Goal: Task Accomplishment & Management: Manage account settings

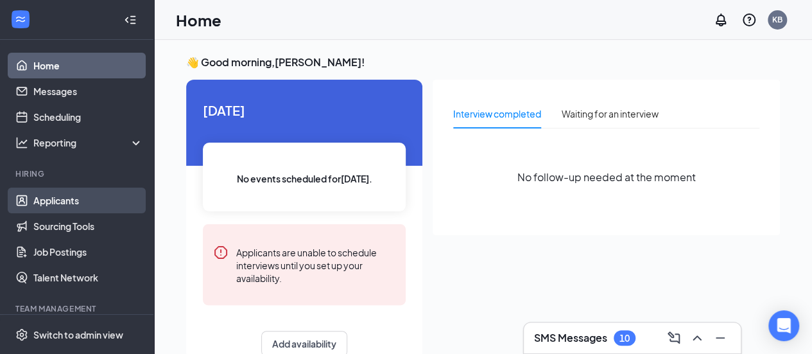
click at [59, 200] on link "Applicants" at bounding box center [88, 200] width 110 height 26
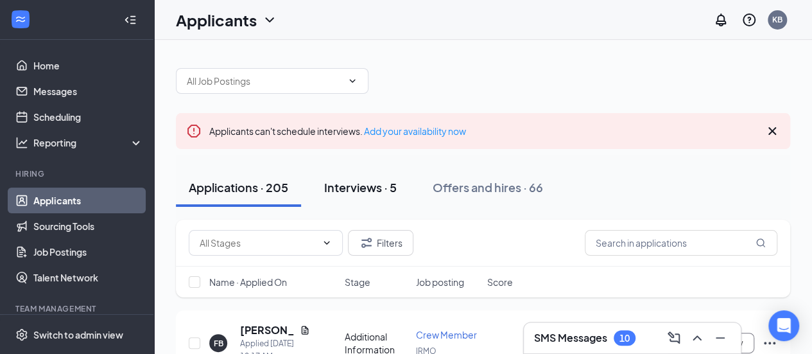
click at [374, 185] on div "Interviews · 5" at bounding box center [360, 187] width 73 height 16
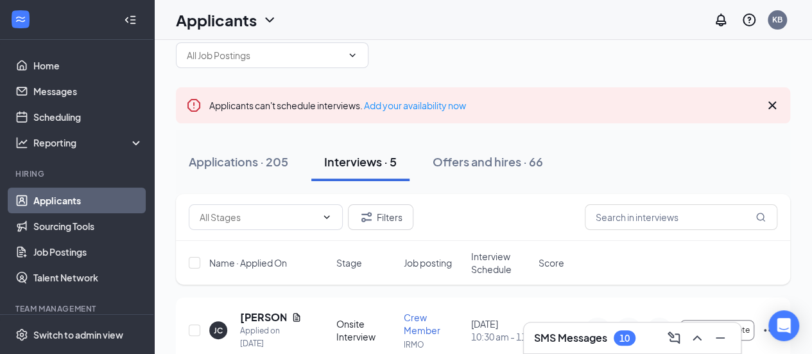
scroll to position [25, 0]
click at [229, 166] on div "Applications · 205" at bounding box center [238, 162] width 99 height 16
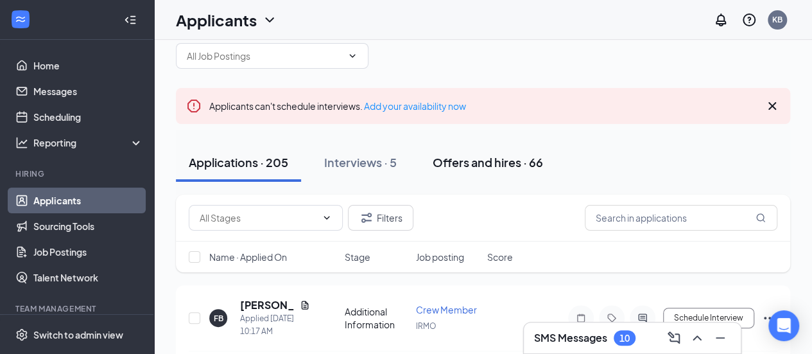
click at [491, 168] on div "Offers and hires · 66" at bounding box center [488, 162] width 110 height 16
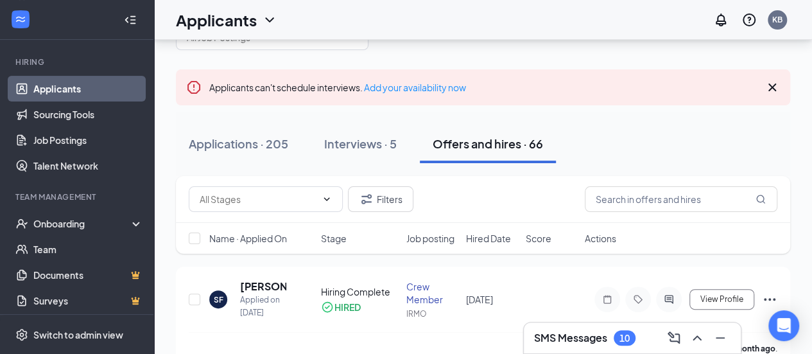
scroll to position [142, 0]
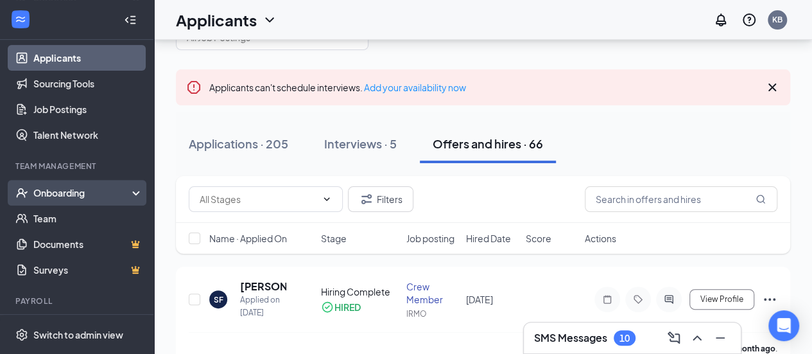
click at [74, 196] on div "Onboarding" at bounding box center [82, 192] width 99 height 13
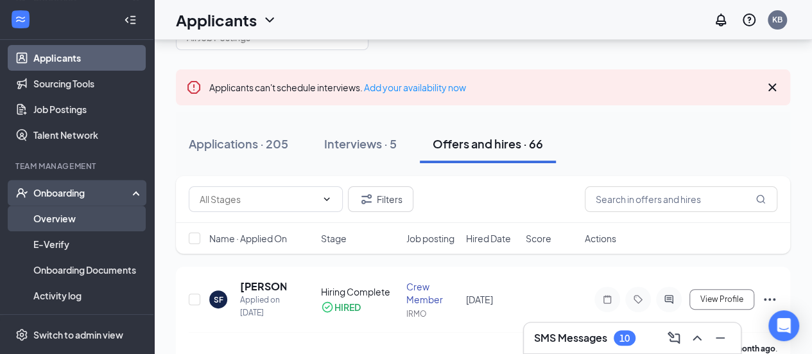
click at [74, 213] on link "Overview" at bounding box center [88, 218] width 110 height 26
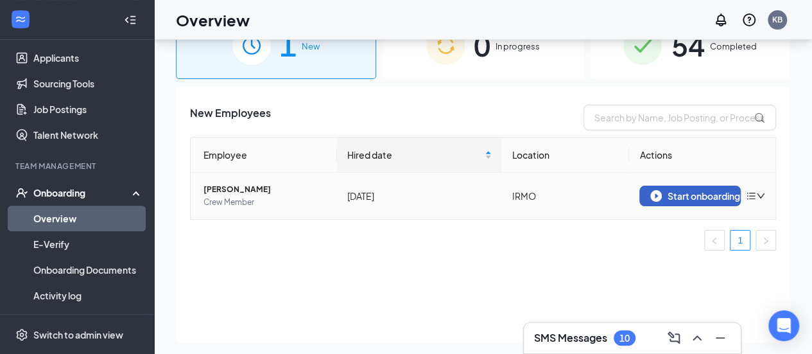
click at [670, 193] on div "Start onboarding" at bounding box center [690, 196] width 80 height 12
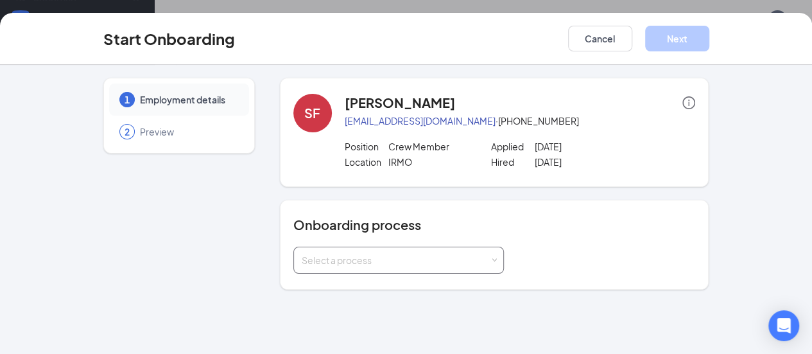
click at [491, 259] on span at bounding box center [494, 260] width 6 height 6
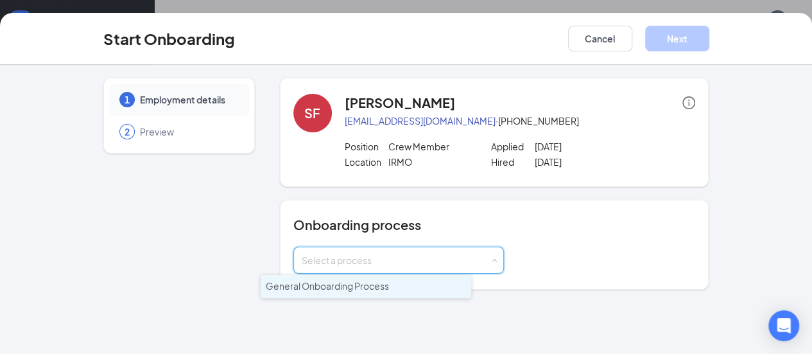
click at [364, 289] on span "General Onboarding Process" at bounding box center [327, 286] width 123 height 12
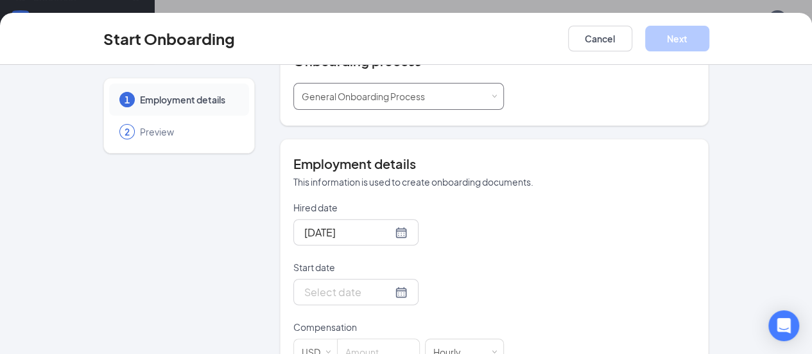
scroll to position [169, 0]
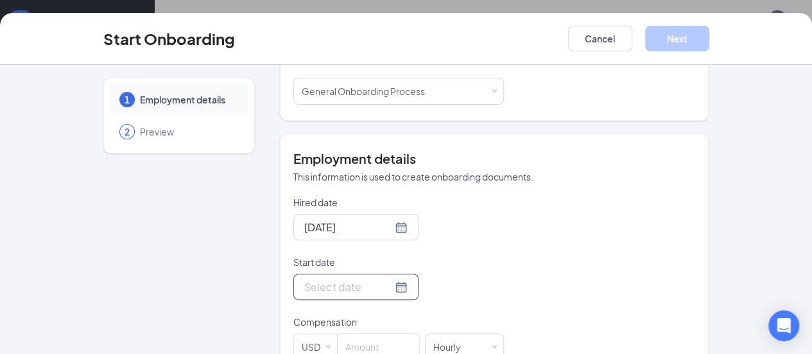
click at [354, 280] on div at bounding box center [355, 287] width 103 height 16
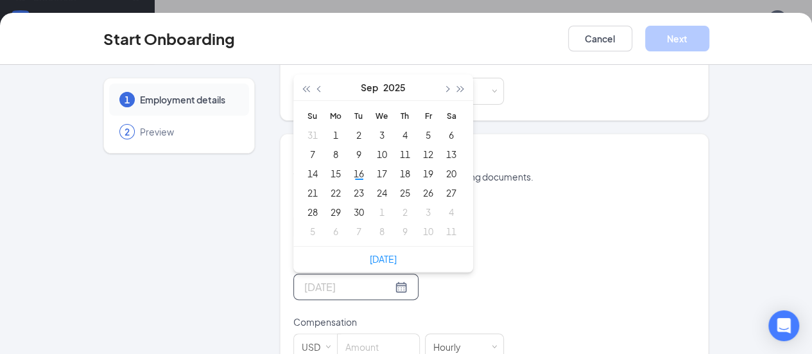
type input "[DATE]"
click at [351, 171] on div "16" at bounding box center [358, 173] width 15 height 15
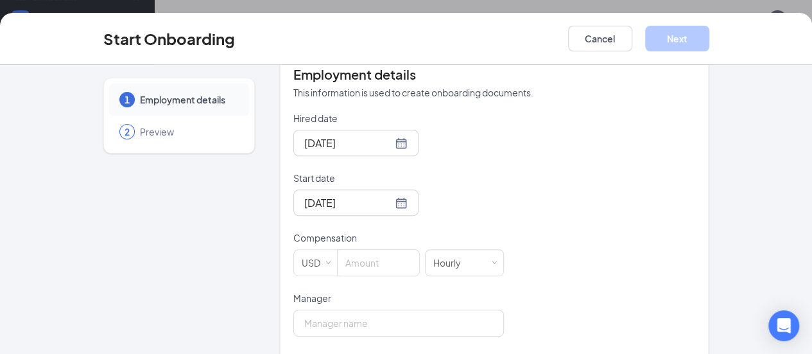
scroll to position [257, 0]
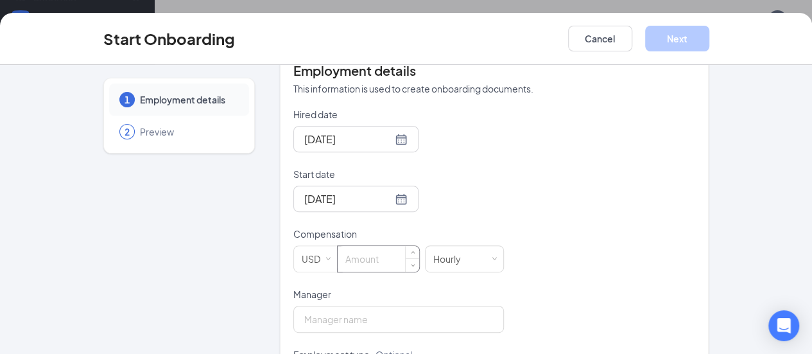
click at [338, 257] on input at bounding box center [379, 259] width 82 height 26
type input "12.5"
click at [308, 307] on input "Manager" at bounding box center [398, 319] width 211 height 27
click at [293, 323] on input "Manager" at bounding box center [398, 319] width 211 height 27
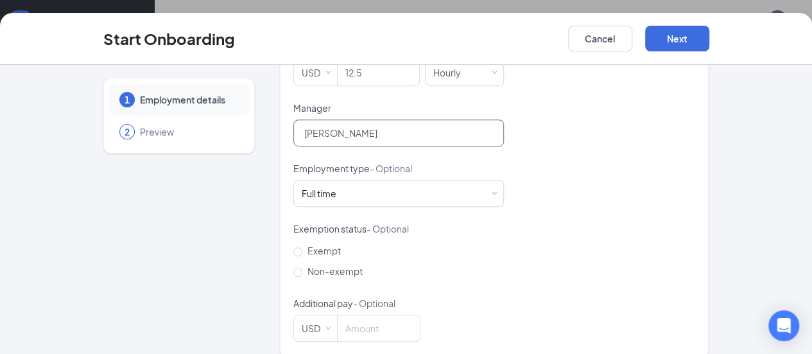
scroll to position [457, 0]
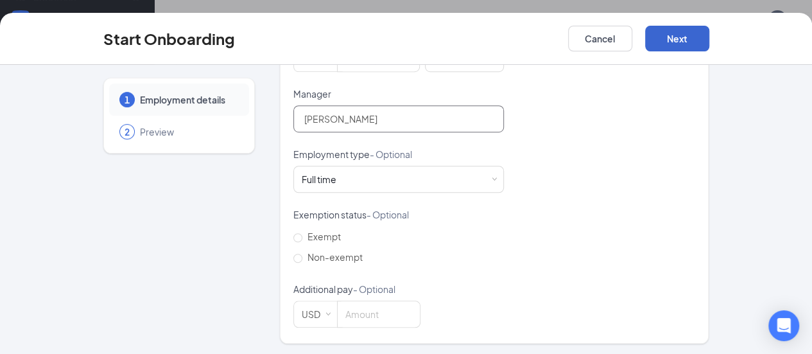
type input "[PERSON_NAME]"
click at [709, 37] on button "Next" at bounding box center [677, 39] width 64 height 26
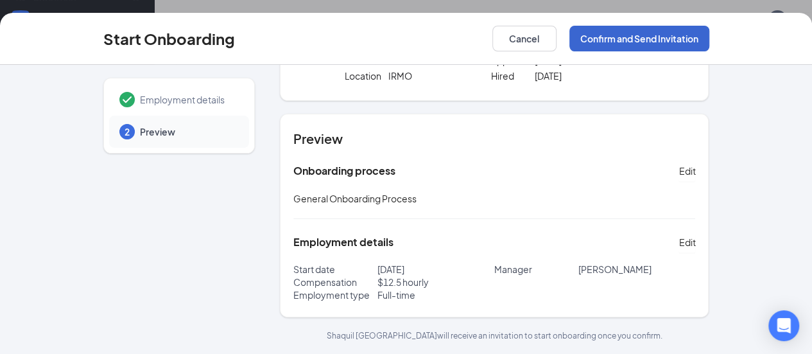
scroll to position [85, 0]
click at [709, 45] on button "Confirm and Send Invitation" at bounding box center [639, 39] width 140 height 26
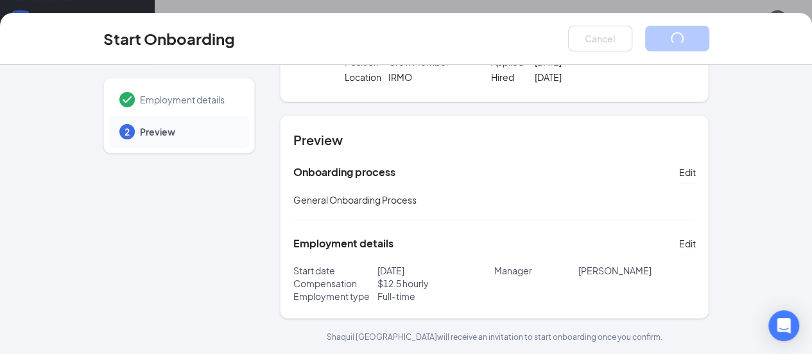
scroll to position [12, 0]
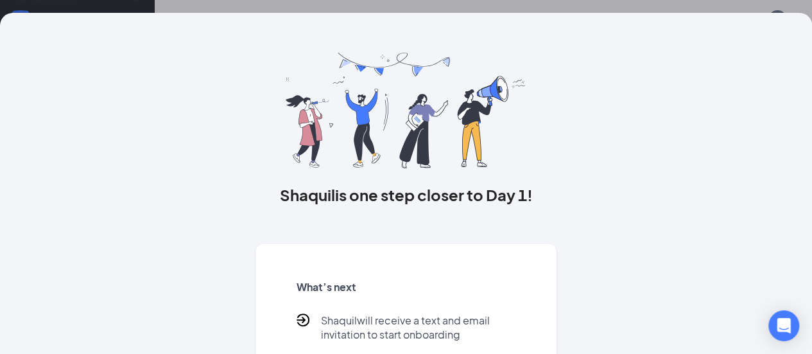
click at [628, 131] on div "Shaquil is one step closer to Day 1! What’s next Shaquil will receive a text an…" at bounding box center [406, 235] width 657 height 469
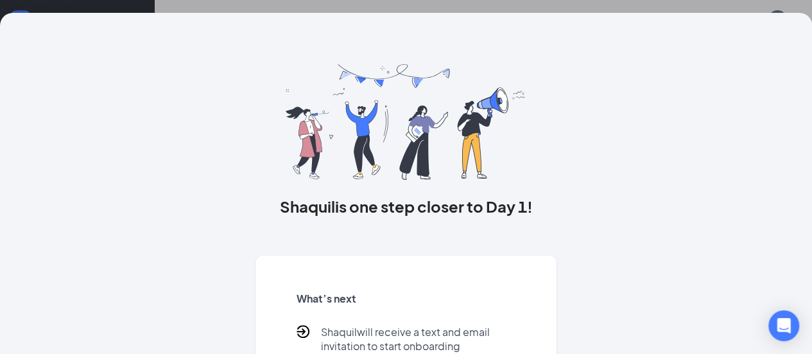
scroll to position [152, 0]
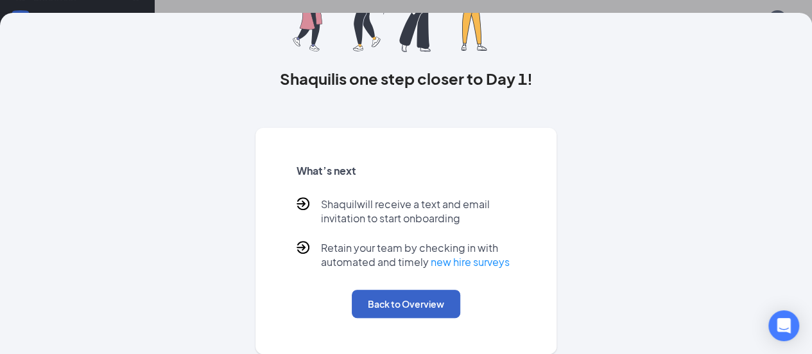
click at [403, 295] on button "Back to Overview" at bounding box center [406, 303] width 108 height 28
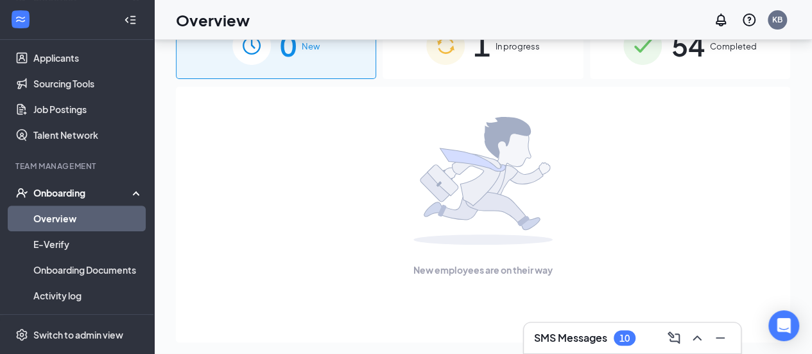
scroll to position [0, 0]
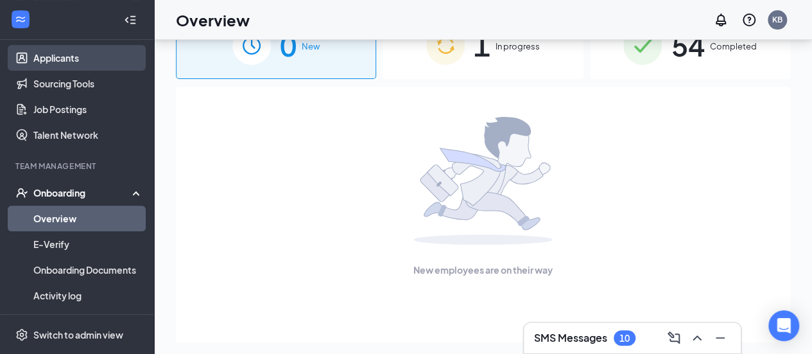
click at [78, 53] on link "Applicants" at bounding box center [88, 58] width 110 height 26
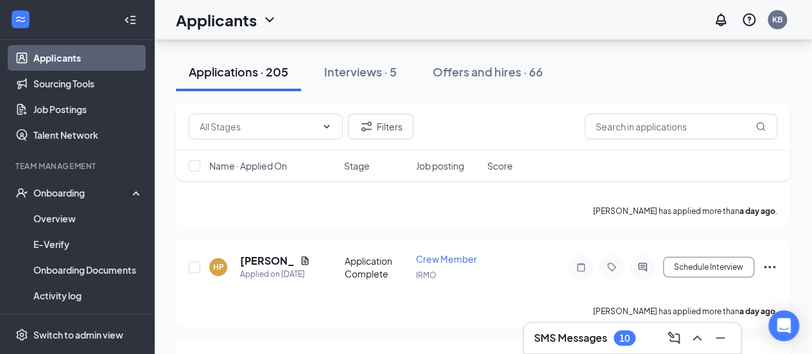
scroll to position [1677, 0]
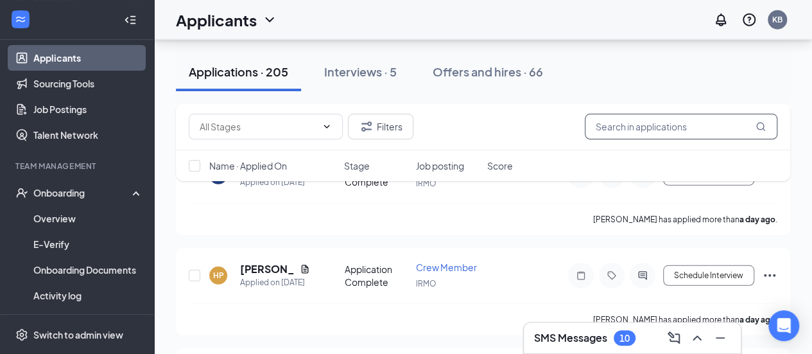
click at [653, 129] on input "text" at bounding box center [681, 127] width 193 height 26
type input "[PERSON_NAME]"
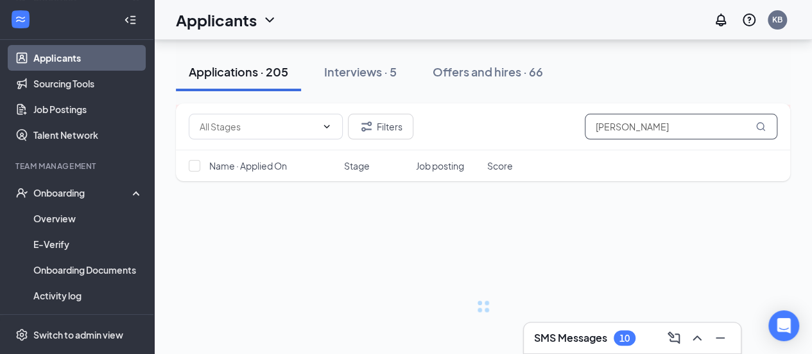
scroll to position [37, 0]
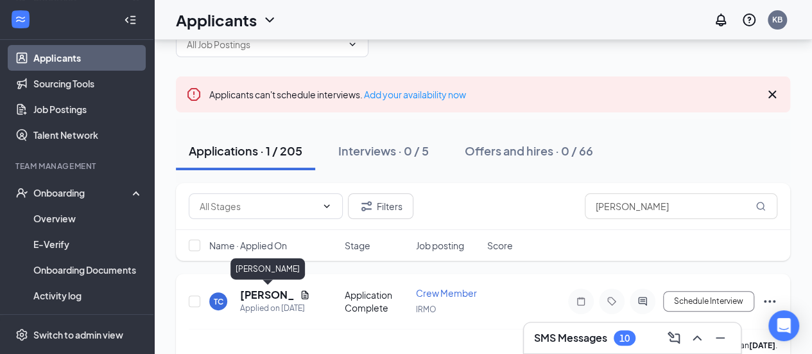
click at [271, 291] on h5 "[PERSON_NAME]" at bounding box center [267, 295] width 55 height 14
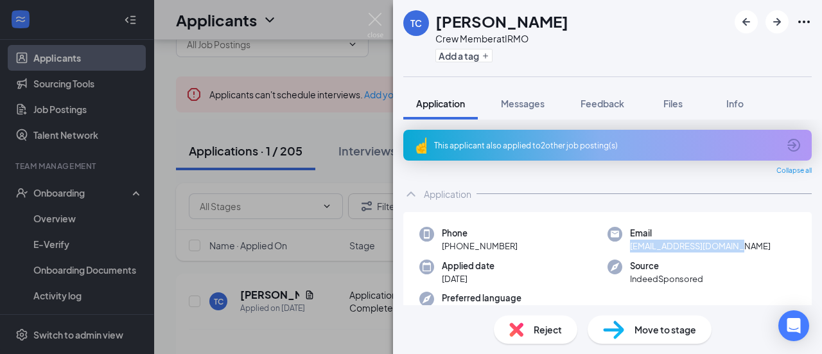
drag, startPoint x: 741, startPoint y: 246, endPoint x: 623, endPoint y: 245, distance: 117.5
click at [623, 245] on div "Email [EMAIL_ADDRESS][DOMAIN_NAME]" at bounding box center [701, 240] width 188 height 26
copy span "[EMAIL_ADDRESS][DOMAIN_NAME]"
click at [338, 13] on div "TC [PERSON_NAME] Crew Member at IRMO Add a tag Application Messages Feedback Fi…" at bounding box center [411, 177] width 822 height 354
click at [293, 22] on div "TC [PERSON_NAME] Crew Member at IRMO Add a tag Application Messages Feedback Fi…" at bounding box center [411, 177] width 822 height 354
